Goal: Information Seeking & Learning: Learn about a topic

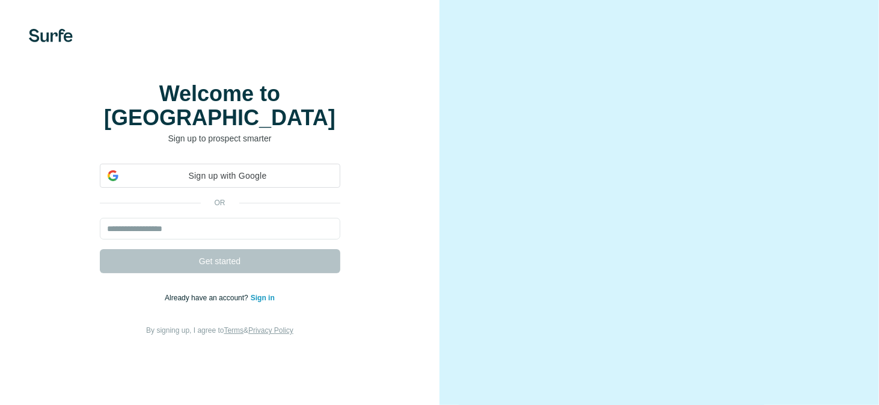
click at [238, 186] on iframe at bounding box center [220, 199] width 253 height 26
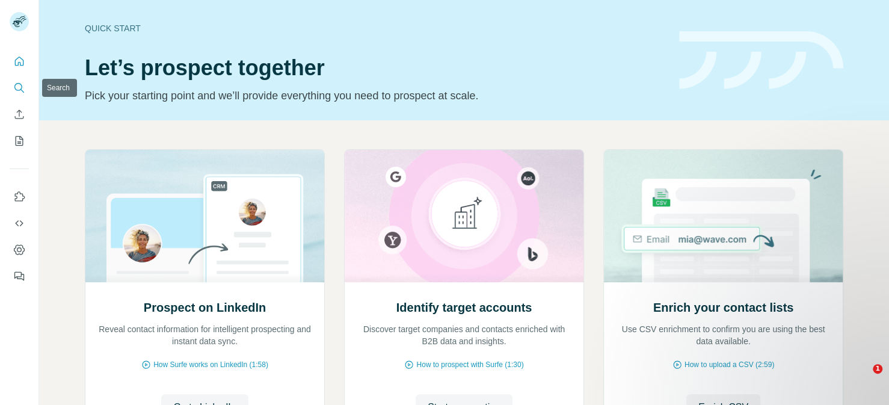
click at [19, 93] on icon "Search" at bounding box center [19, 88] width 12 height 12
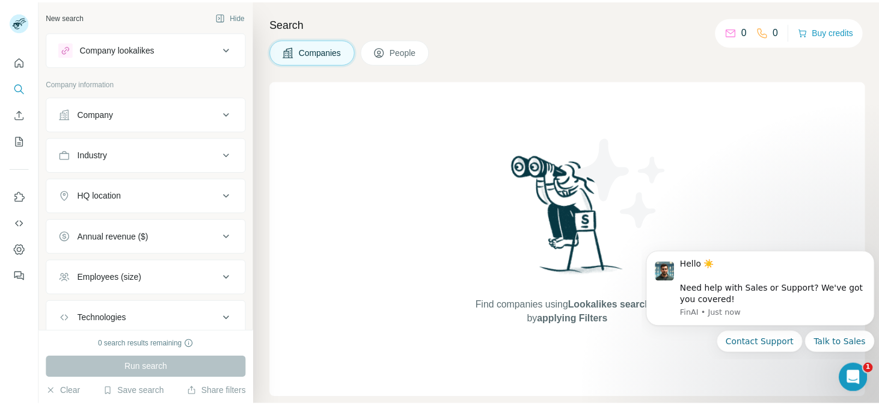
scroll to position [76, 0]
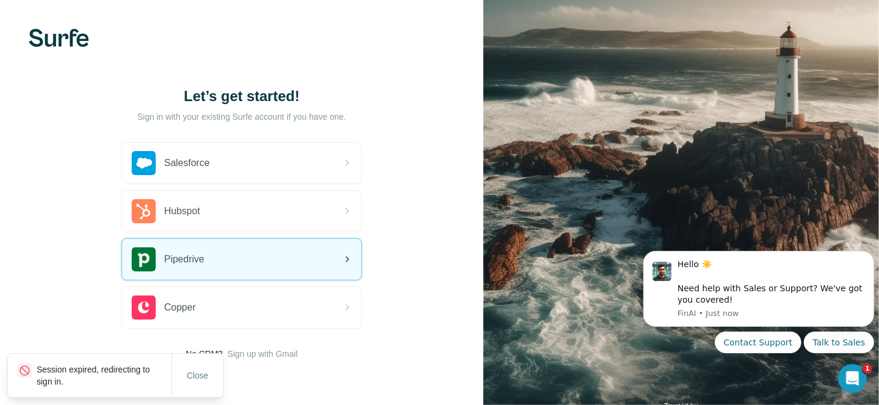
click at [181, 248] on div "Pipedrive" at bounding box center [168, 259] width 73 height 24
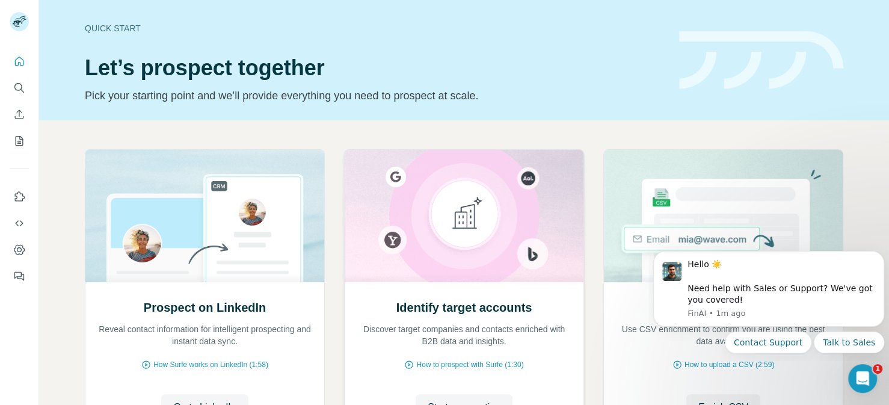
scroll to position [114, 0]
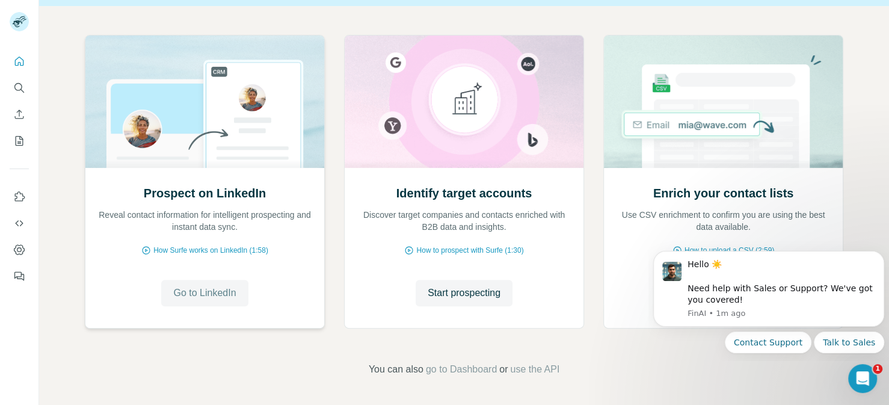
click at [219, 303] on button "Go to LinkedIn" at bounding box center [204, 293] width 87 height 26
click at [881, 256] on icon "Dismiss notification" at bounding box center [881, 254] width 7 height 7
click at [864, 228] on div "Prospect on LinkedIn Reveal contact information for intelligent prospecting and…" at bounding box center [464, 205] width 850 height 399
click at [882, 251] on icon "Dismiss notification" at bounding box center [881, 254] width 7 height 7
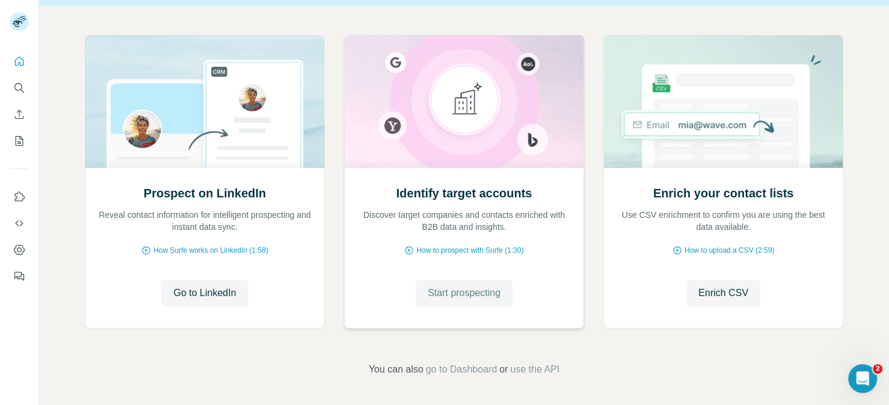
click at [455, 296] on span "Start prospecting" at bounding box center [464, 293] width 73 height 14
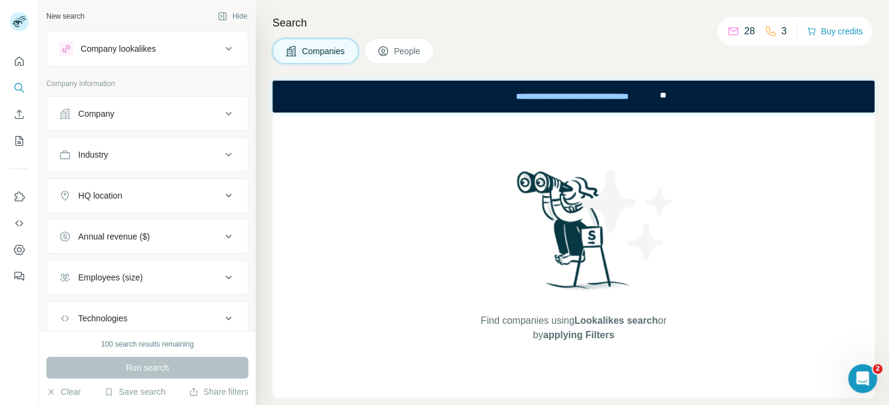
click at [146, 50] on div "Company lookalikes" at bounding box center [118, 49] width 75 height 12
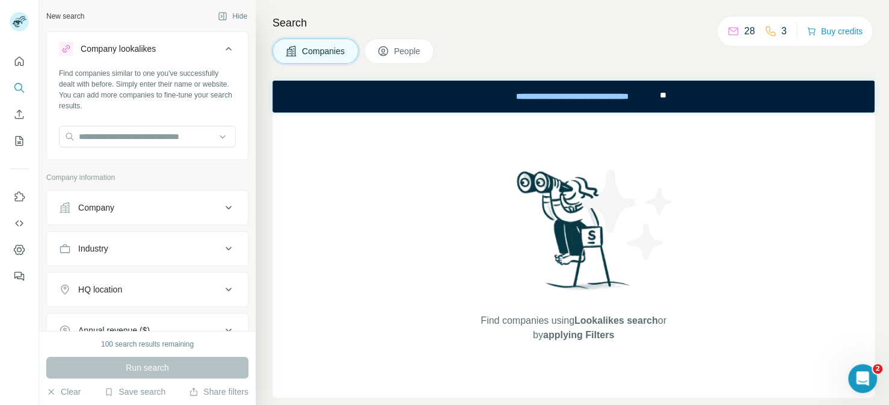
click at [152, 48] on div "Company lookalikes" at bounding box center [118, 49] width 75 height 12
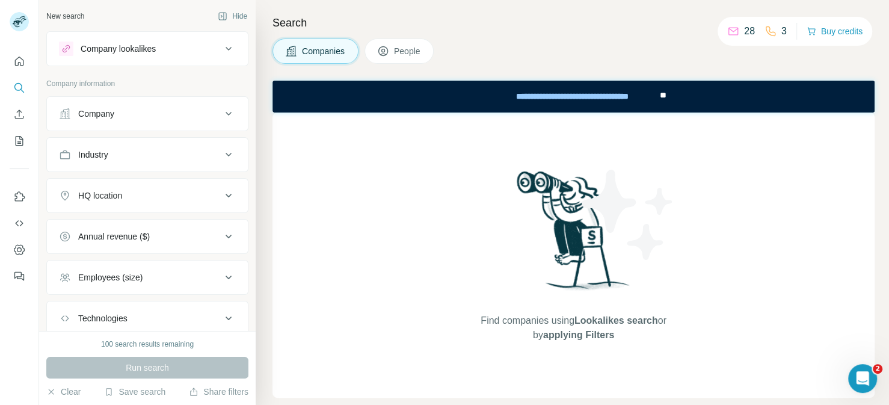
click at [152, 48] on div "Company lookalikes" at bounding box center [118, 49] width 75 height 12
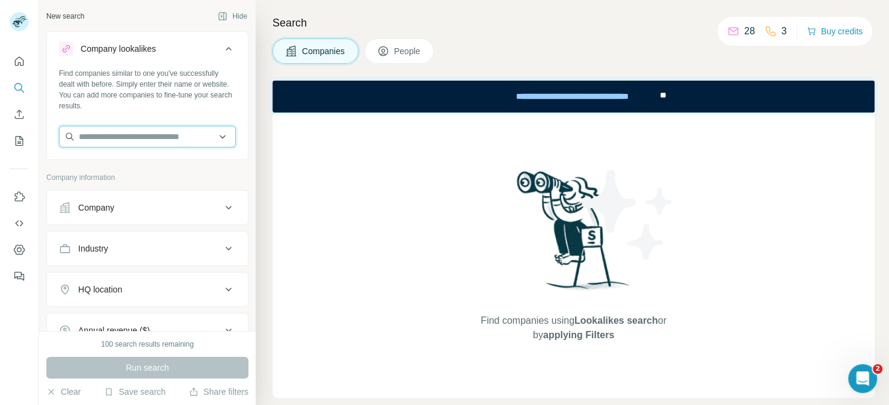
click at [96, 143] on input "text" at bounding box center [147, 137] width 177 height 22
type input "*"
click at [309, 140] on div "Find companies using Lookalikes search or by applying Filters" at bounding box center [573, 254] width 602 height 285
click at [96, 135] on input "text" at bounding box center [147, 137] width 177 height 22
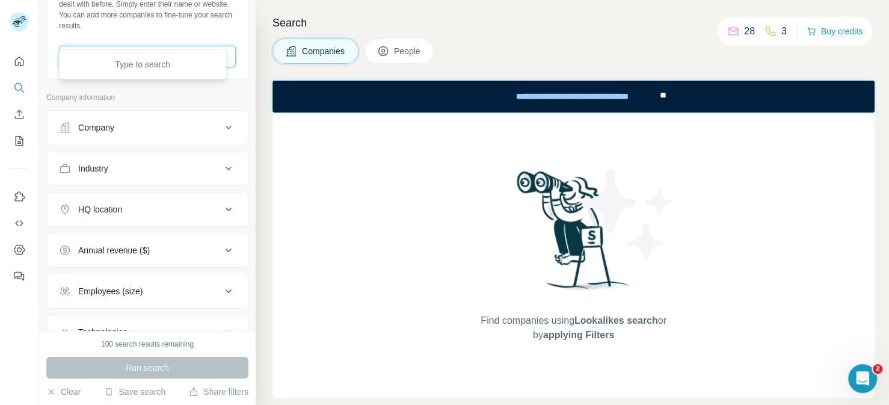
scroll to position [100, 0]
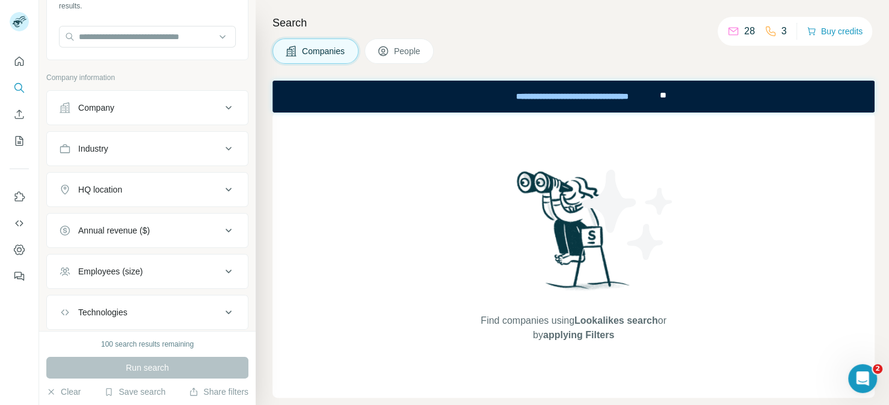
click at [140, 118] on button "Company" at bounding box center [147, 107] width 201 height 29
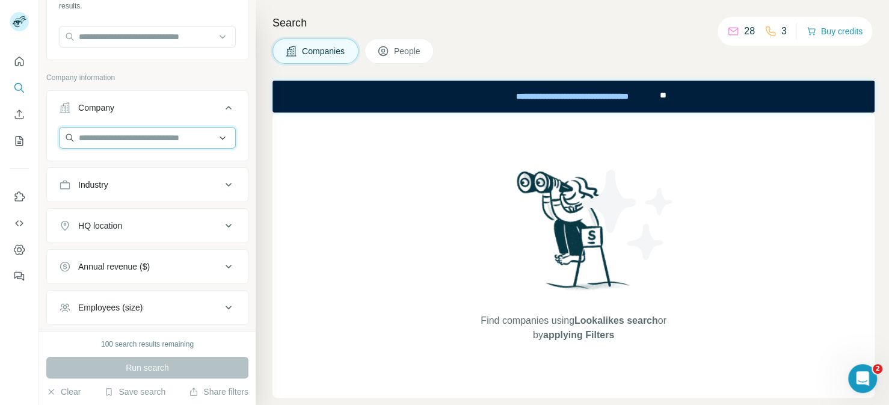
click at [129, 137] on input "text" at bounding box center [147, 138] width 177 height 22
click at [232, 135] on div at bounding box center [147, 142] width 201 height 31
click at [218, 141] on input "text" at bounding box center [147, 138] width 177 height 22
click at [211, 134] on input "text" at bounding box center [147, 138] width 177 height 22
click at [168, 134] on input "text" at bounding box center [147, 138] width 177 height 22
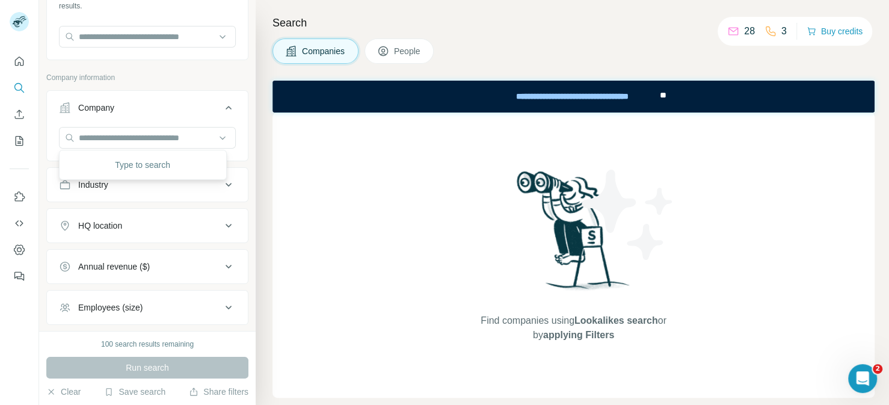
click at [167, 110] on div "Company" at bounding box center [140, 108] width 162 height 12
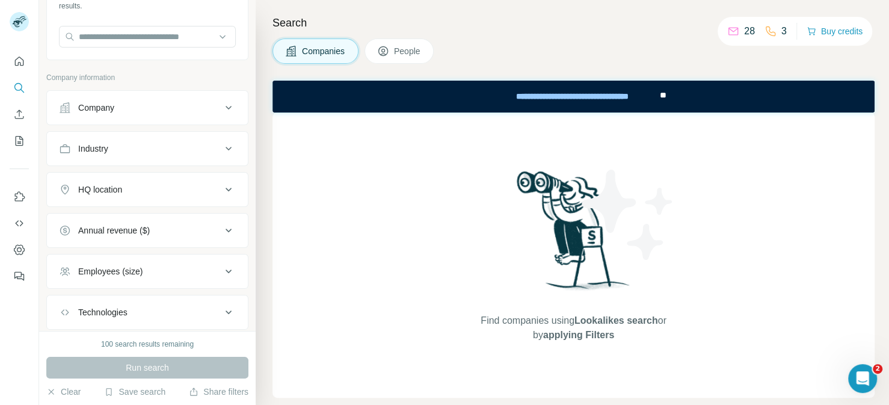
click at [146, 155] on button "Industry" at bounding box center [147, 148] width 201 height 29
click at [146, 155] on button "Industry" at bounding box center [147, 151] width 201 height 34
click at [146, 161] on button "Industry" at bounding box center [147, 148] width 201 height 29
click at [121, 182] on input at bounding box center [141, 178] width 149 height 13
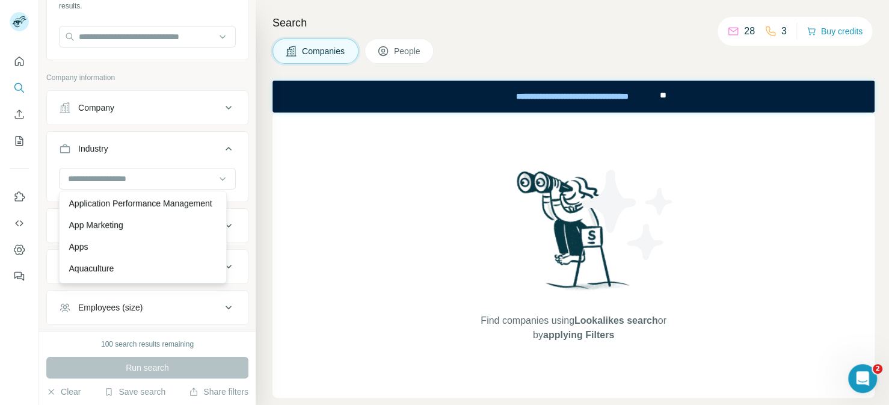
scroll to position [601, 0]
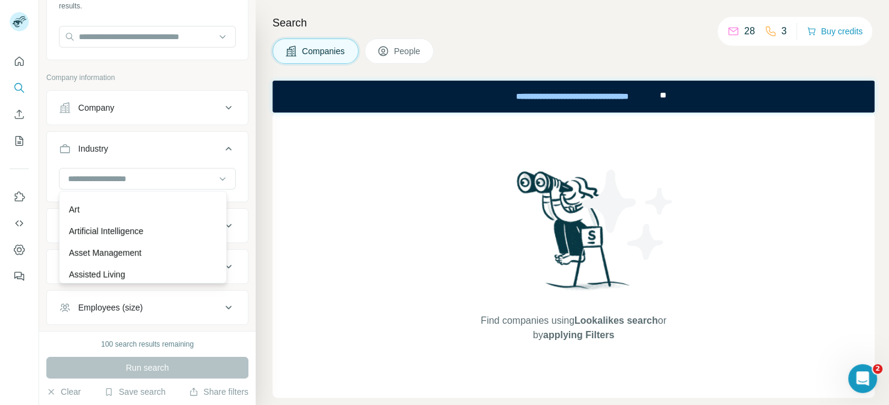
click at [136, 188] on div at bounding box center [147, 180] width 177 height 24
click at [137, 182] on input at bounding box center [141, 178] width 149 height 13
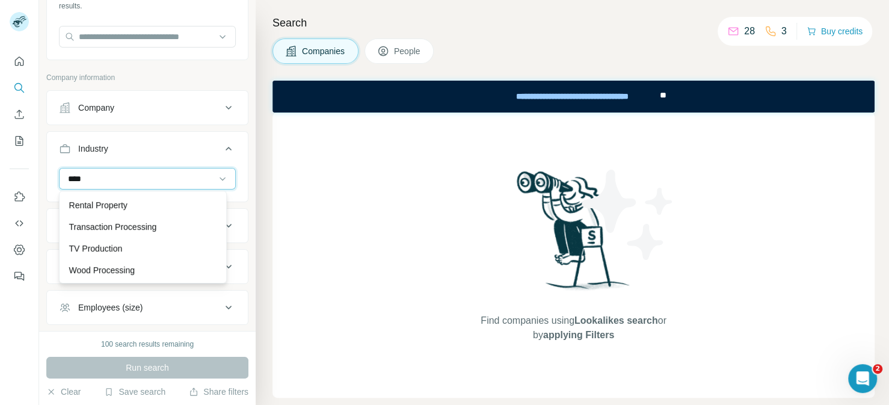
scroll to position [0, 0]
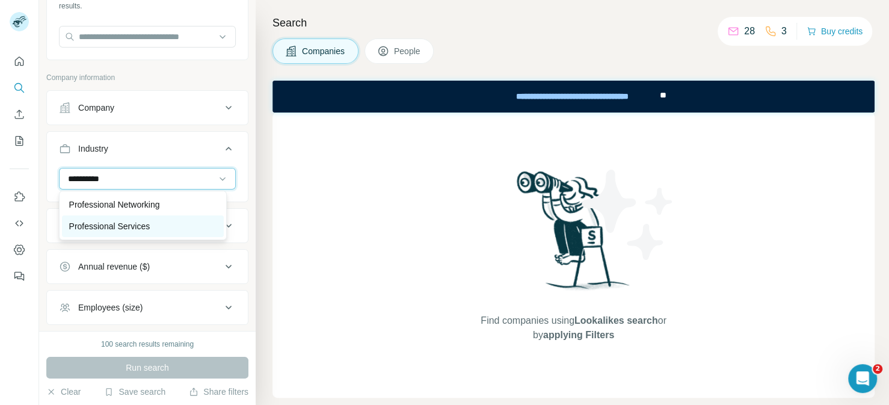
type input "**********"
click at [150, 221] on p "Professional Services" at bounding box center [109, 226] width 81 height 12
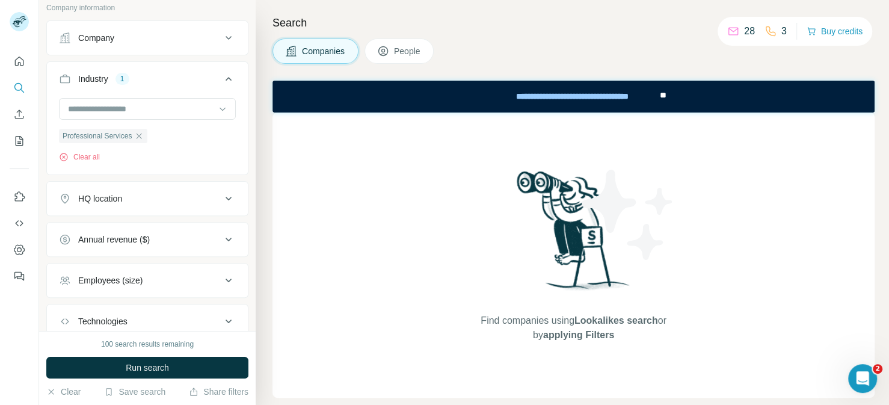
scroll to position [200, 0]
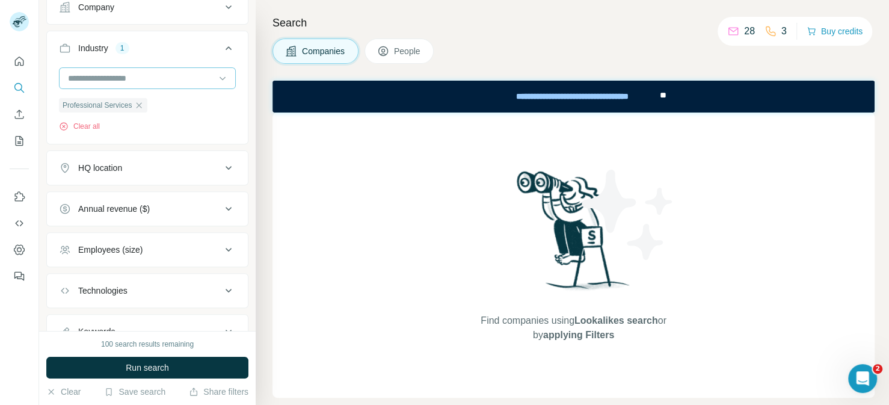
click at [115, 78] on input at bounding box center [141, 78] width 149 height 13
click at [162, 72] on input at bounding box center [141, 78] width 149 height 13
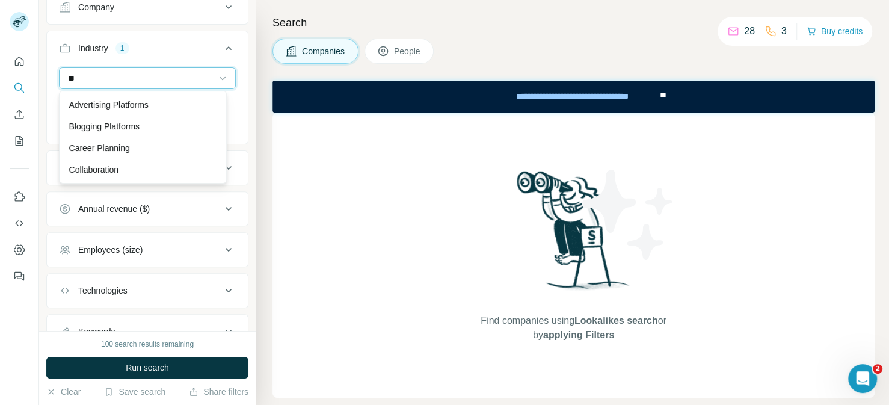
type input "*"
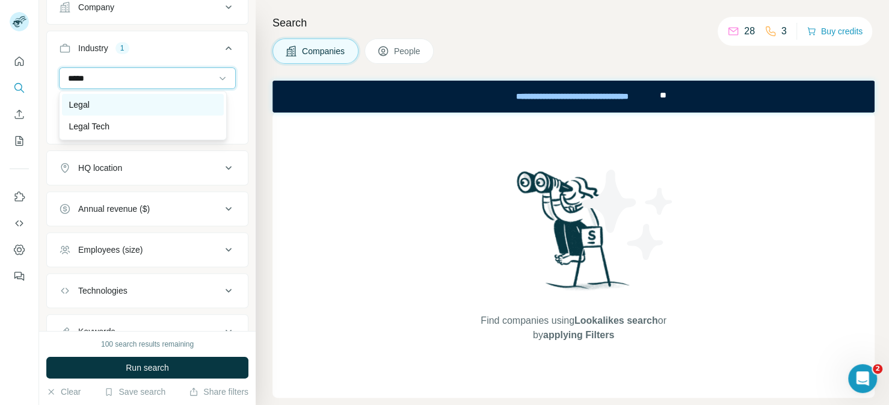
type input "*****"
click at [111, 102] on div "Legal" at bounding box center [142, 105] width 147 height 12
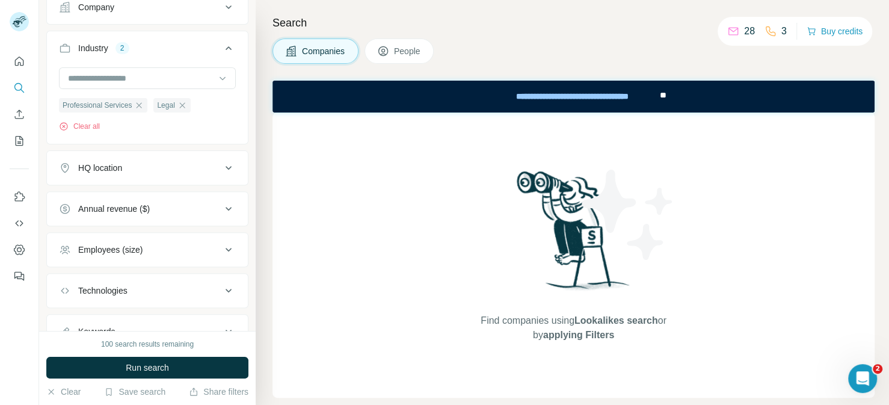
click at [122, 165] on div "HQ location" at bounding box center [100, 168] width 44 height 12
click at [128, 244] on div "Employees (size)" at bounding box center [110, 250] width 64 height 12
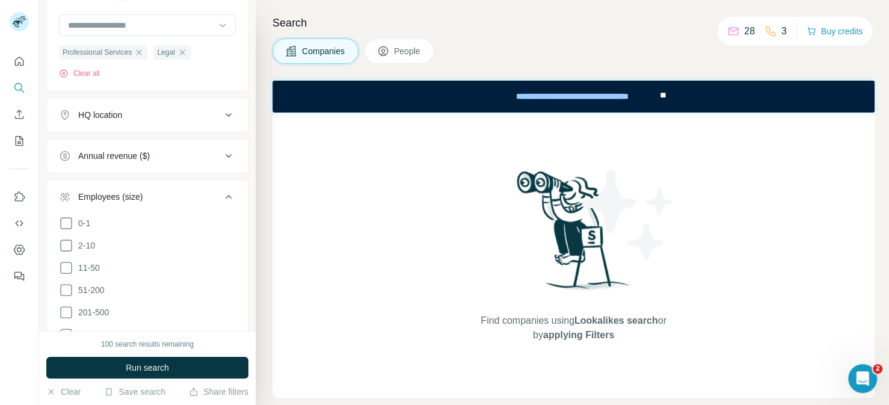
scroll to position [255, 0]
click at [66, 240] on icon at bounding box center [66, 243] width 14 height 14
click at [65, 260] on icon at bounding box center [66, 266] width 14 height 14
click at [195, 182] on button "Employees (size) 2" at bounding box center [147, 197] width 201 height 34
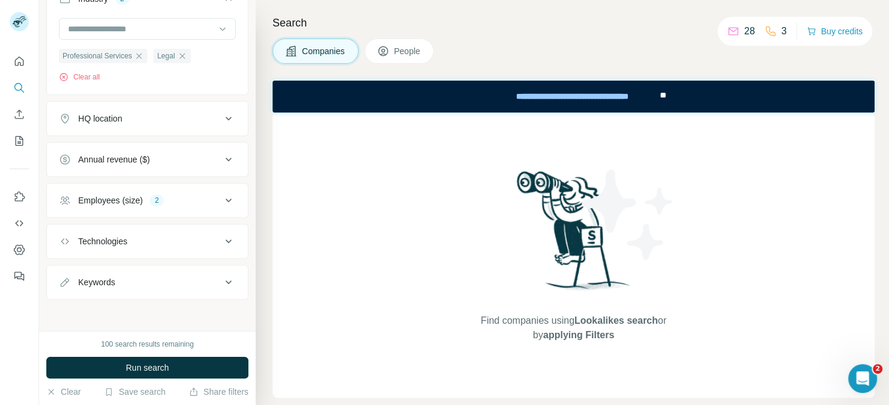
click at [198, 164] on div "Annual revenue ($)" at bounding box center [140, 159] width 162 height 12
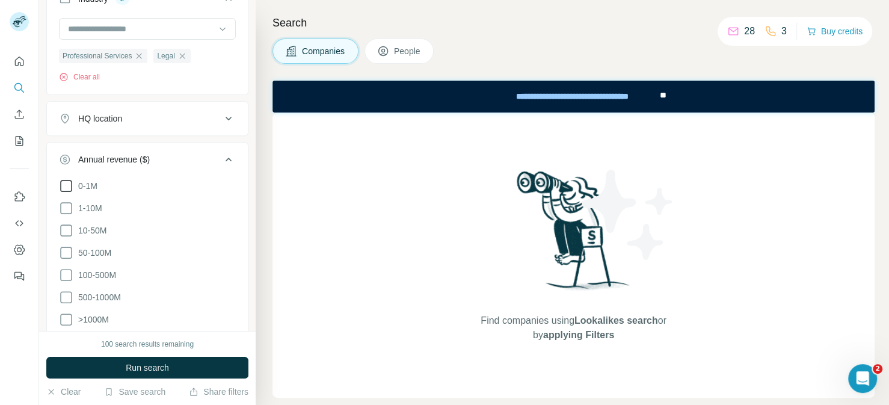
click at [69, 184] on icon at bounding box center [66, 186] width 14 height 14
click at [63, 206] on icon at bounding box center [66, 208] width 14 height 14
click at [208, 158] on div "Annual revenue ($) 2" at bounding box center [140, 159] width 162 height 12
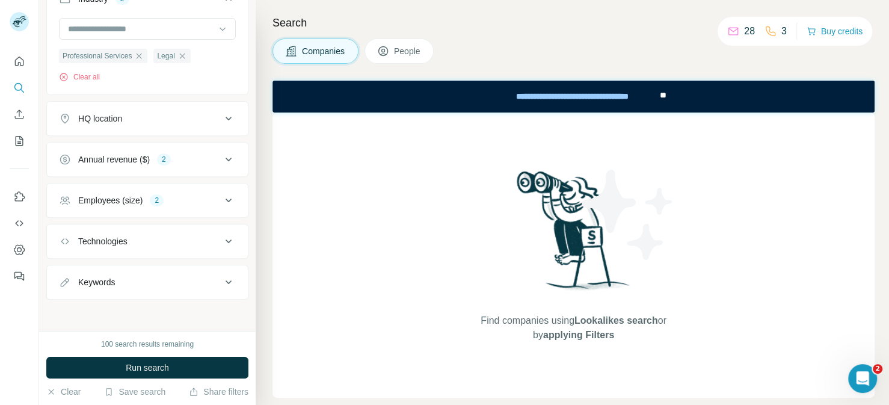
click at [208, 158] on div "Annual revenue ($) 2" at bounding box center [140, 159] width 162 height 12
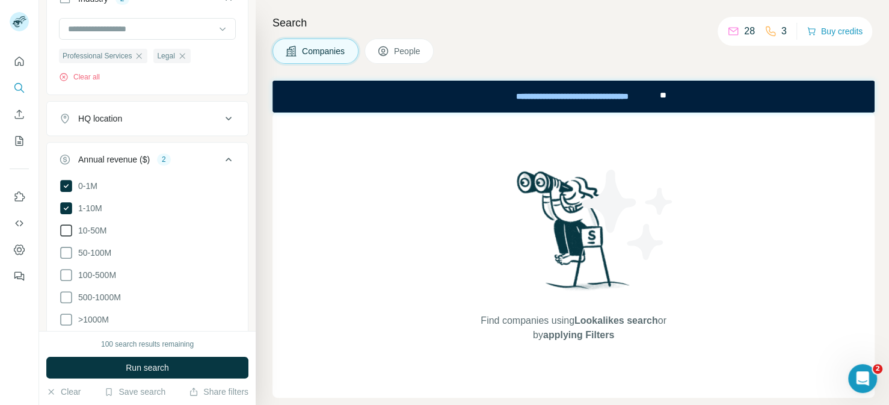
click at [67, 228] on icon at bounding box center [66, 230] width 14 height 14
click at [221, 152] on icon at bounding box center [228, 159] width 14 height 14
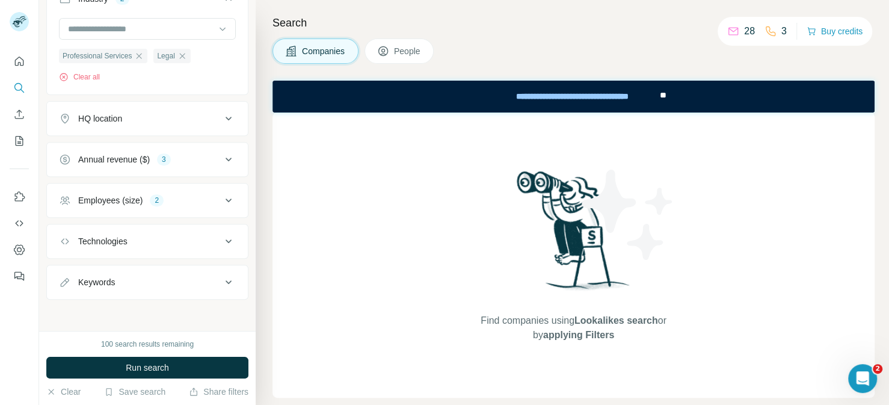
click at [164, 245] on button "Technologies" at bounding box center [147, 241] width 201 height 29
click at [164, 245] on button "Technologies" at bounding box center [147, 244] width 201 height 34
click at [164, 245] on button "Technologies" at bounding box center [147, 241] width 201 height 29
click at [164, 245] on button "Technologies" at bounding box center [147, 244] width 201 height 34
click at [160, 289] on button "Keywords" at bounding box center [147, 282] width 201 height 29
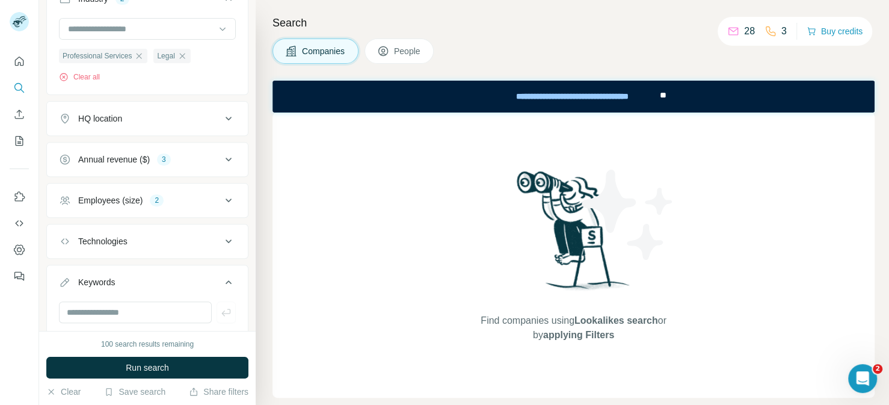
scroll to position [286, 0]
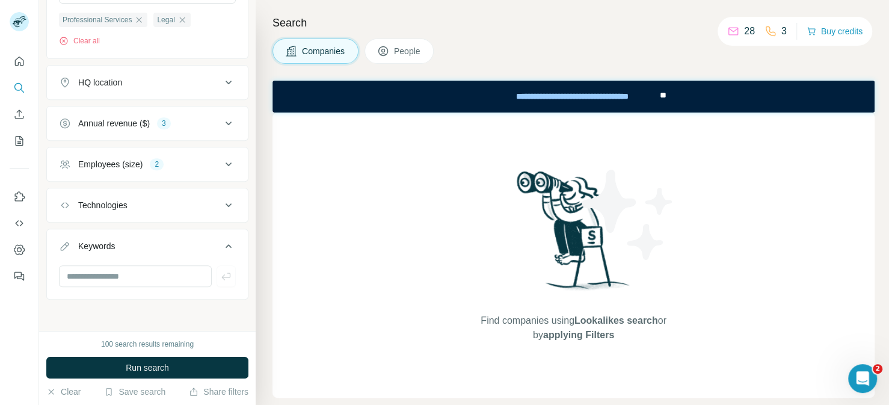
click at [155, 250] on button "Keywords" at bounding box center [147, 249] width 201 height 34
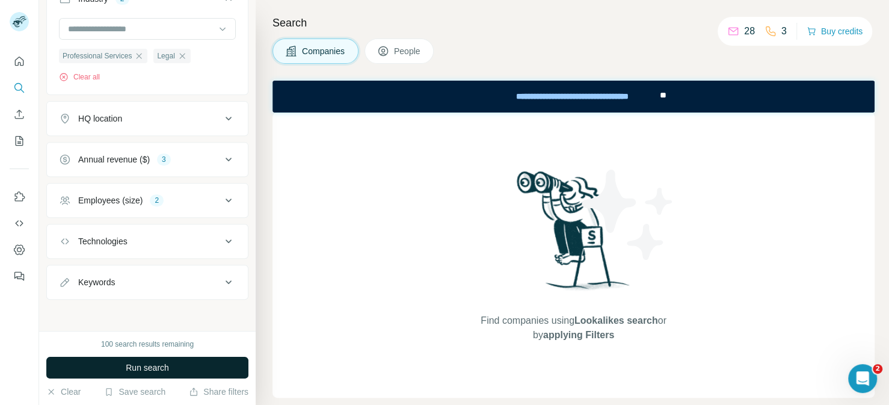
click at [160, 368] on span "Run search" at bounding box center [147, 367] width 43 height 12
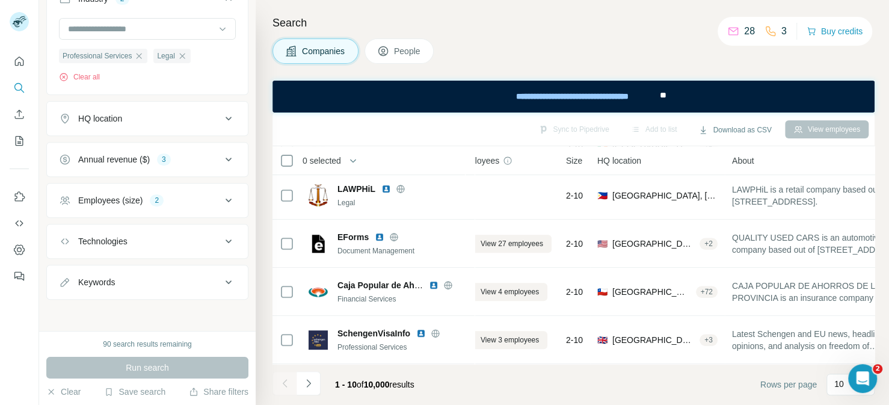
scroll to position [298, 0]
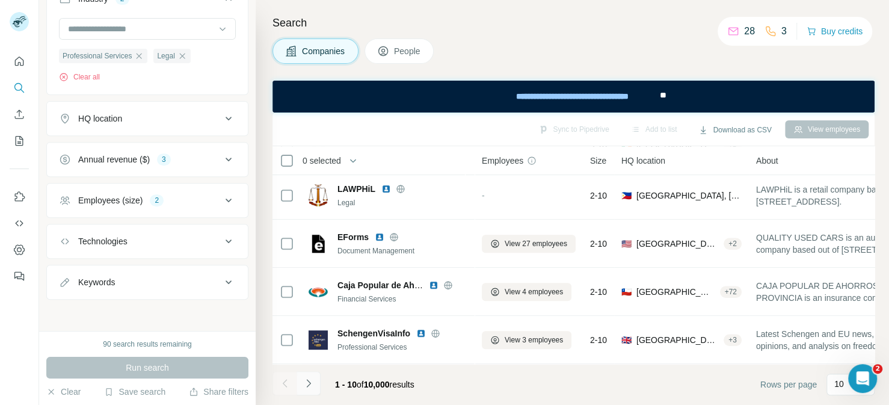
click at [310, 378] on icon "Navigate to next page" at bounding box center [309, 383] width 12 height 12
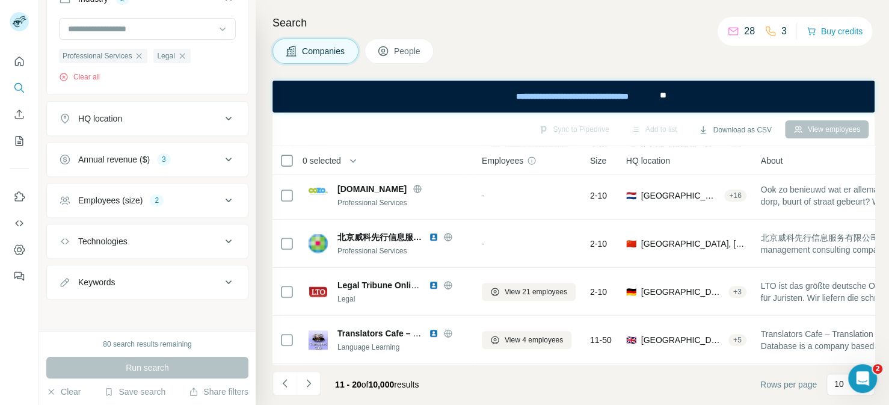
click at [420, 48] on span "People" at bounding box center [408, 51] width 28 height 12
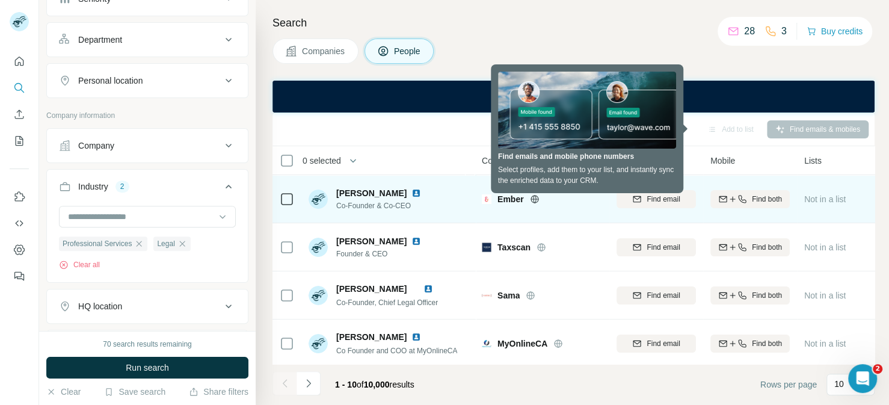
drag, startPoint x: 371, startPoint y: 194, endPoint x: 389, endPoint y: 196, distance: 18.2
click at [372, 194] on span "[PERSON_NAME]" at bounding box center [371, 193] width 70 height 12
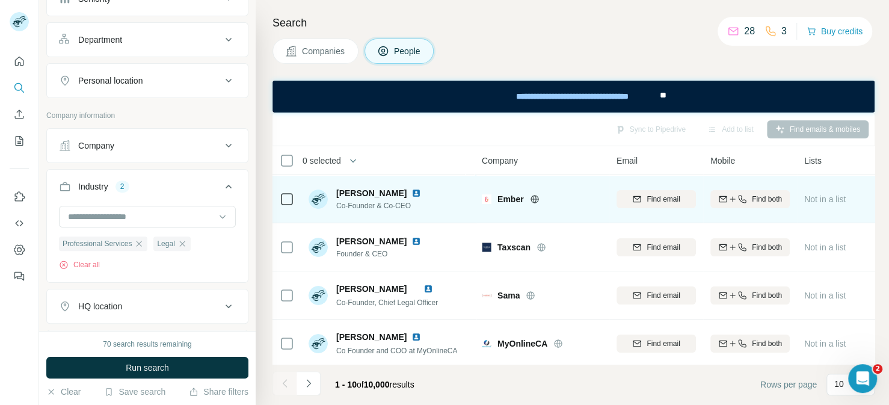
click at [411, 192] on img at bounding box center [416, 193] width 10 height 10
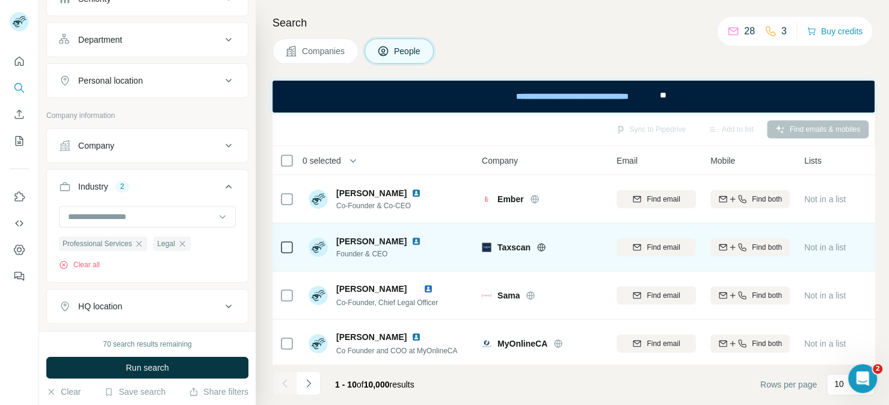
click at [421, 237] on img at bounding box center [416, 241] width 10 height 10
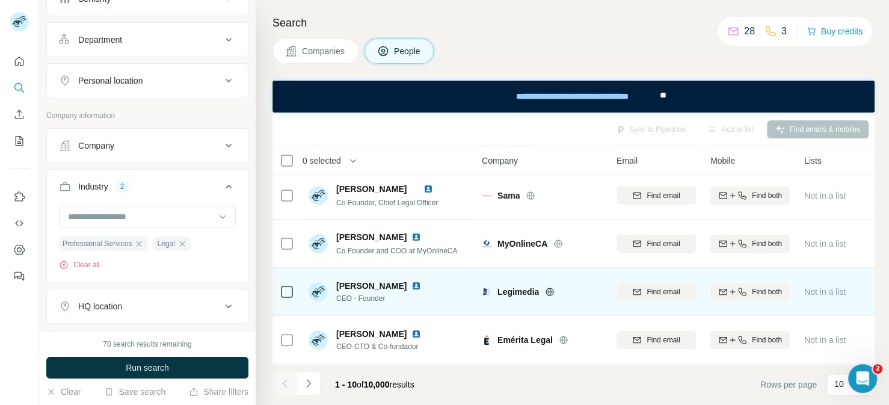
scroll to position [200, 0]
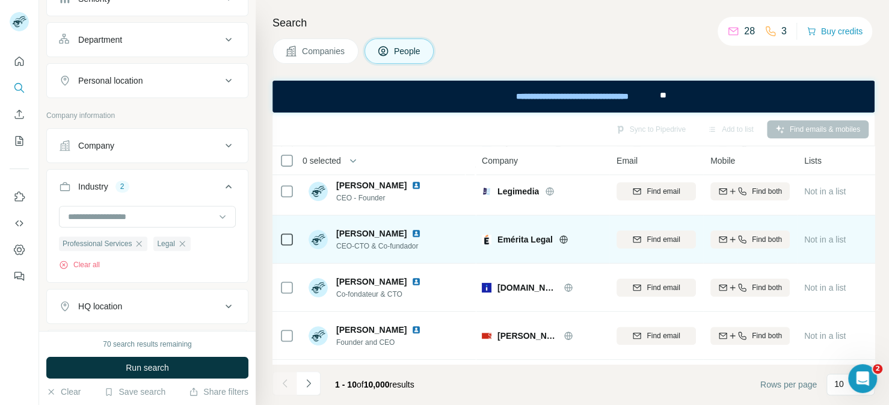
click at [411, 236] on img at bounding box center [416, 234] width 10 height 10
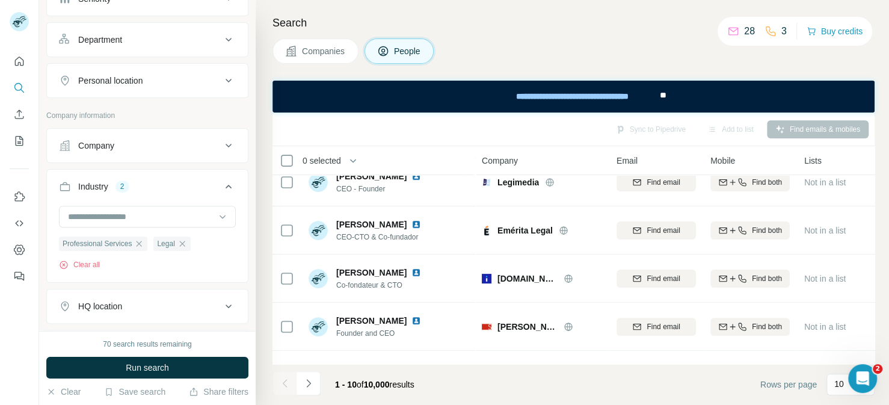
scroll to position [0, 0]
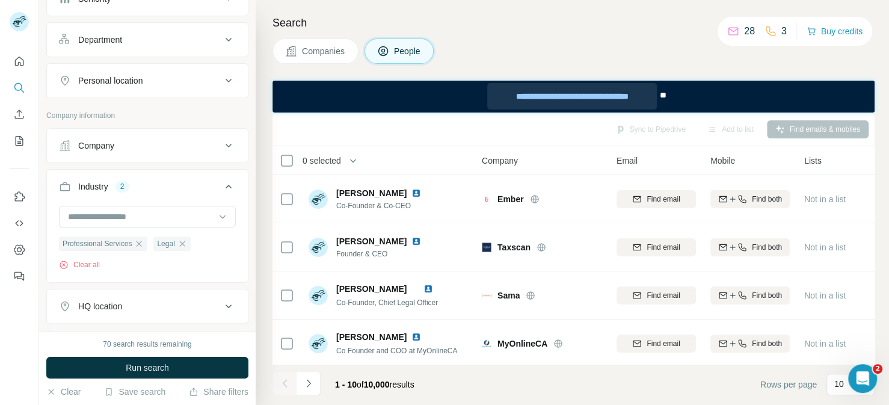
click at [605, 99] on div "**********" at bounding box center [572, 96] width 170 height 26
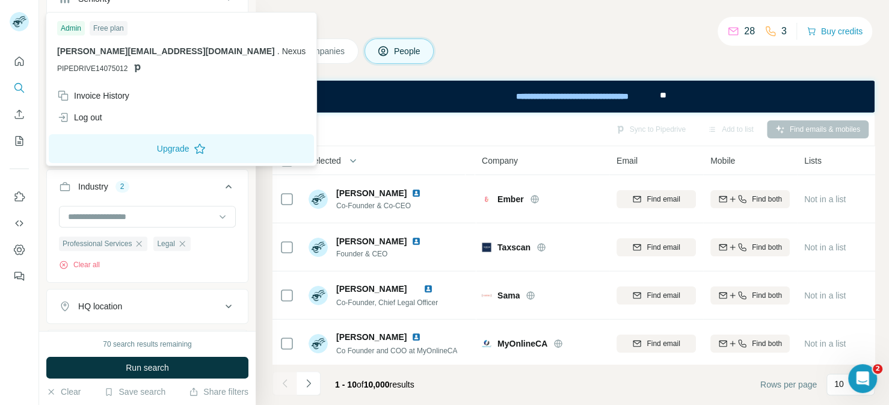
click at [26, 11] on div at bounding box center [21, 24] width 35 height 40
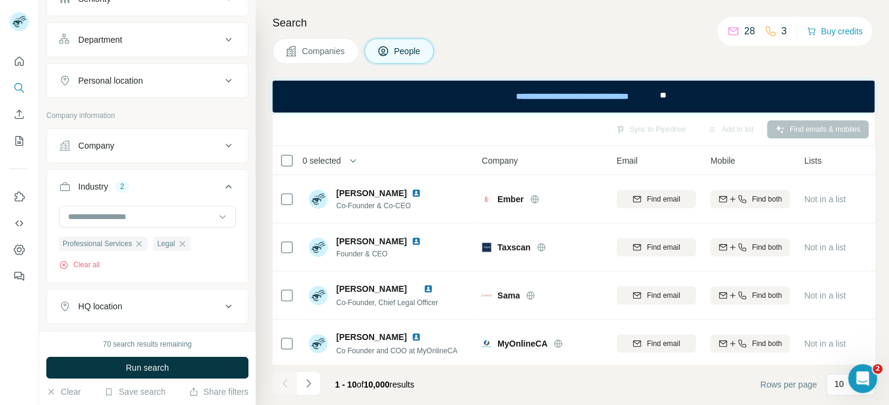
click at [25, 19] on img at bounding box center [19, 21] width 19 height 19
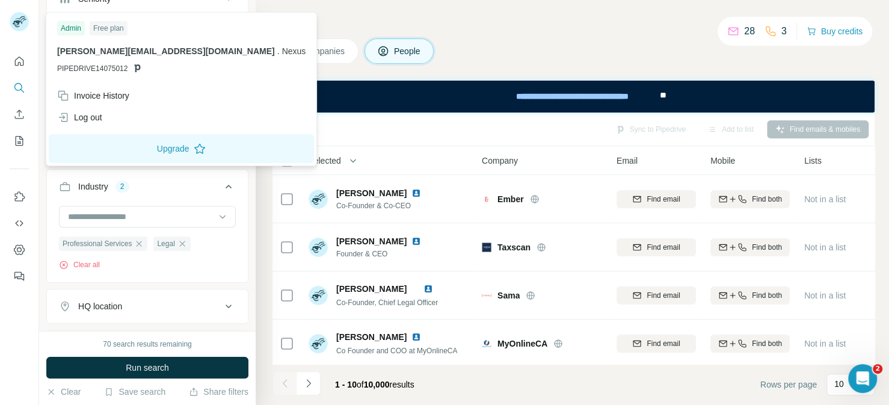
click at [888, 176] on div "Search Companies People Sync to Pipedrive Add to list Find emails & mobiles 0 s…" at bounding box center [572, 202] width 633 height 405
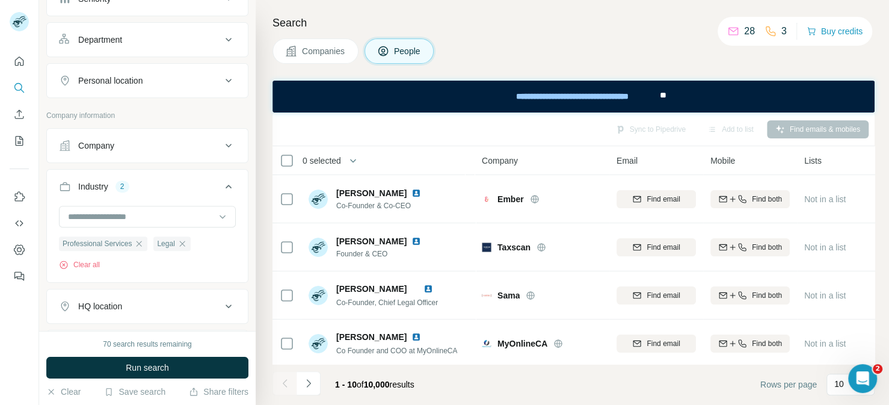
click at [0, 281] on div at bounding box center [19, 165] width 38 height 244
